Goal: Complete application form: Complete application form

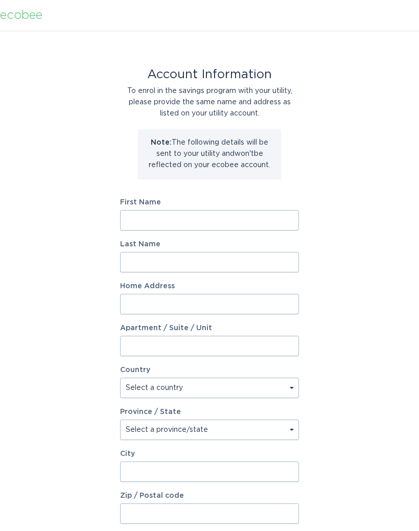
scroll to position [3, 0]
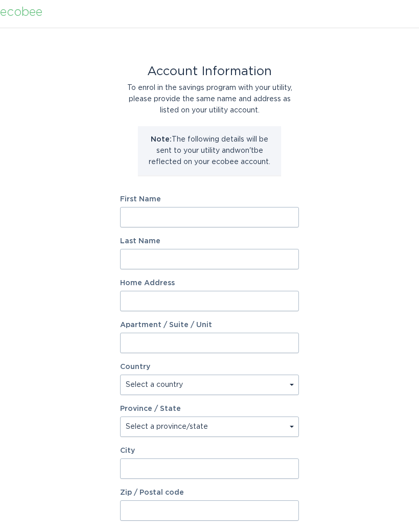
click at [148, 210] on input "First Name" at bounding box center [209, 217] width 179 height 20
type input "[PERSON_NAME]"
click at [165, 256] on input "Last Name" at bounding box center [209, 259] width 179 height 20
type input "[PERSON_NAME]"
click at [217, 298] on input "Home Address" at bounding box center [209, 301] width 179 height 20
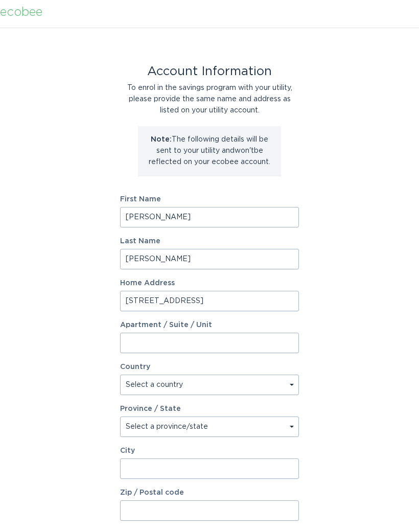
type input "[STREET_ADDRESS]"
click at [376, 314] on div "Account Information To enrol in the savings program with your utility, please p…" at bounding box center [209, 310] width 419 height 564
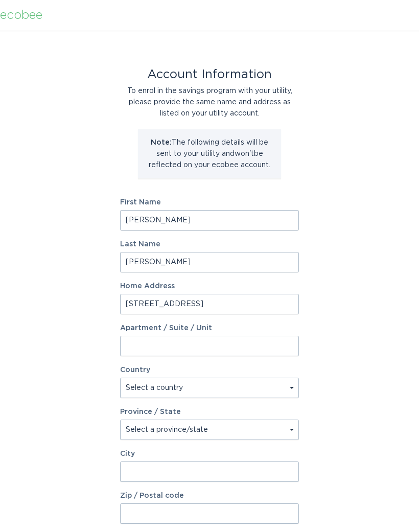
click at [219, 388] on select "Select a country [GEOGRAPHIC_DATA] [GEOGRAPHIC_DATA]" at bounding box center [209, 388] width 179 height 20
select select "US"
click at [221, 429] on select "Select a province/state [US_STATE] [US_STATE] [US_STATE] [US_STATE] [US_STATE] …" at bounding box center [209, 429] width 179 height 20
select select "CO"
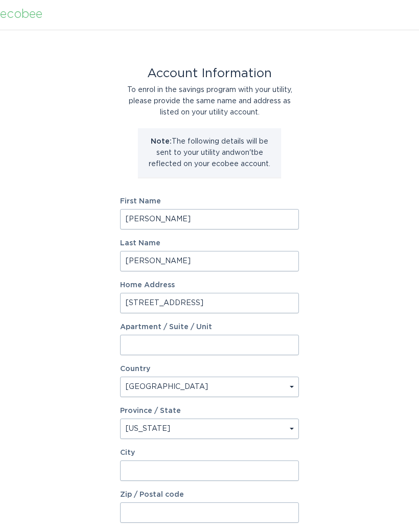
scroll to position [44, 0]
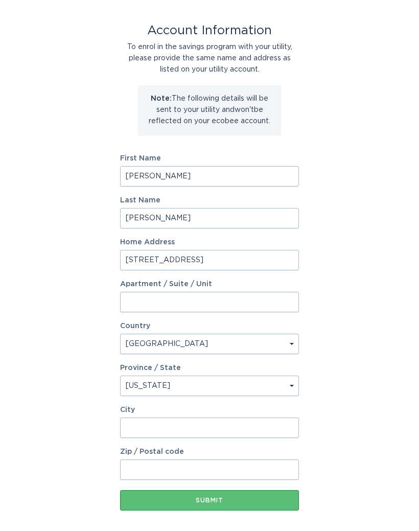
click at [206, 428] on input "City" at bounding box center [209, 427] width 179 height 20
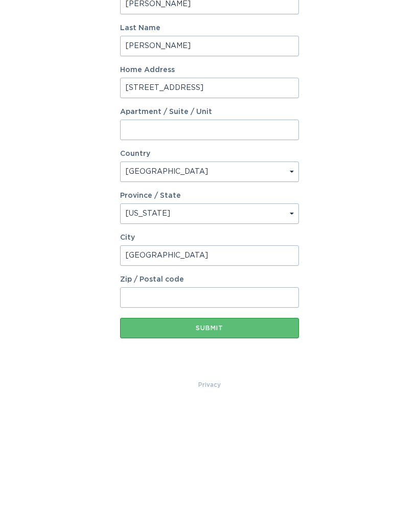
type input "[GEOGRAPHIC_DATA]"
click at [223, 412] on input "Zip / Postal code" at bounding box center [209, 422] width 179 height 20
click at [358, 346] on div "Account Information To enrol in the savings program with your utility, please p…" at bounding box center [209, 222] width 419 height 564
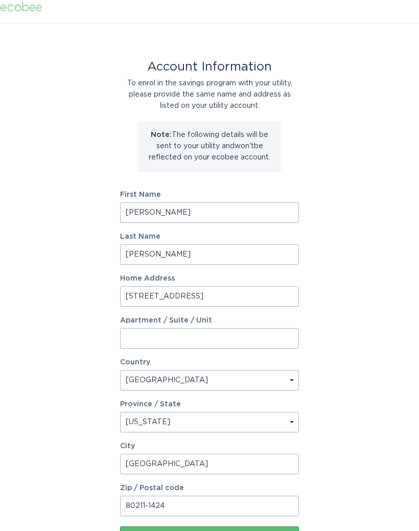
scroll to position [0, 0]
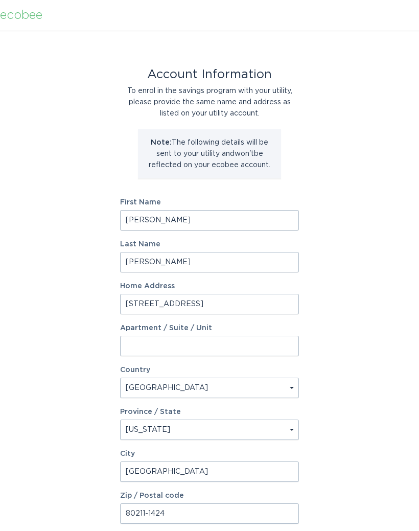
click at [145, 514] on input "80211-1424" at bounding box center [209, 513] width 179 height 20
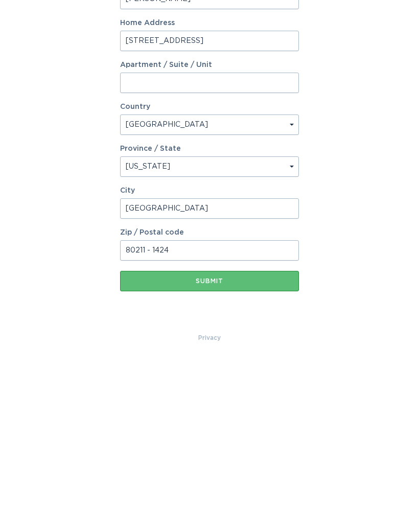
click at [213, 450] on div "Submit" at bounding box center [209, 453] width 169 height 6
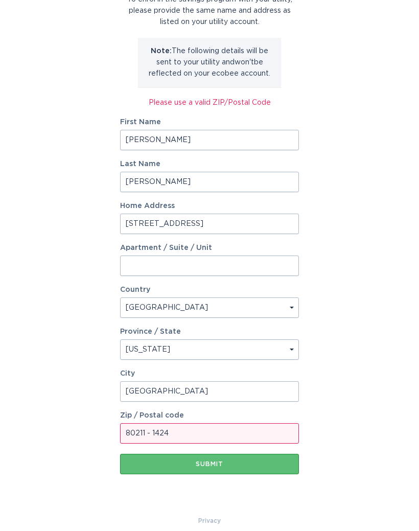
click at [194, 429] on input "80211 - 1424" at bounding box center [209, 433] width 179 height 20
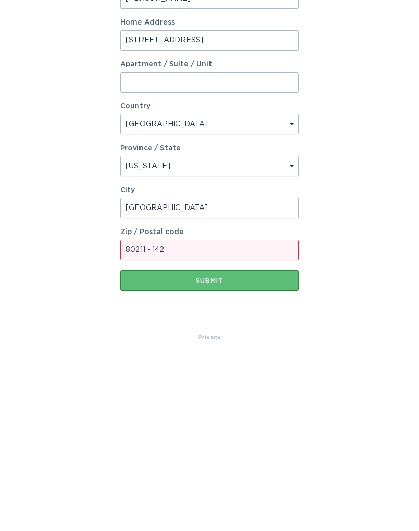
scroll to position [102, 0]
click at [223, 450] on div "Submit" at bounding box center [209, 453] width 169 height 6
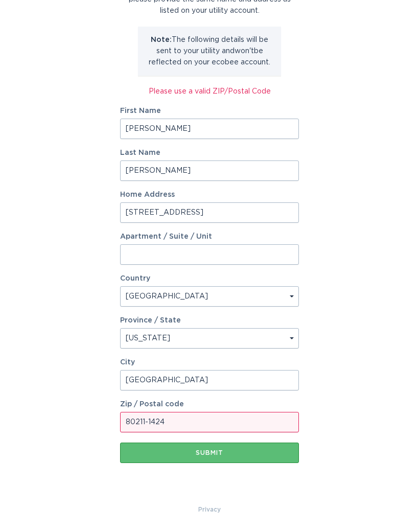
click at [207, 451] on div "Submit" at bounding box center [209, 453] width 169 height 6
click at [214, 420] on input "80211-1424" at bounding box center [209, 422] width 179 height 20
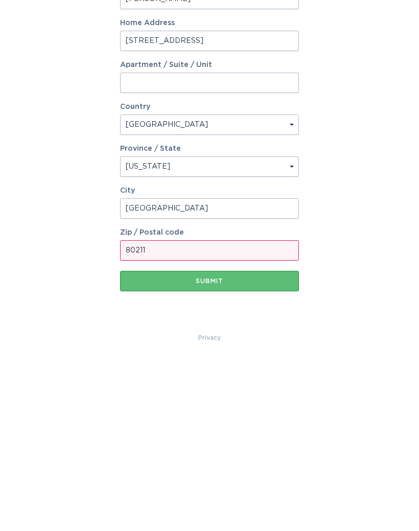
type input "80211"
click at [231, 450] on div "Submit" at bounding box center [209, 453] width 169 height 6
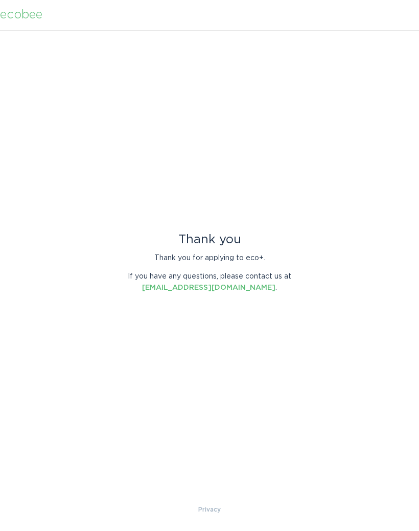
scroll to position [0, 0]
